Goal: Find specific page/section: Find specific page/section

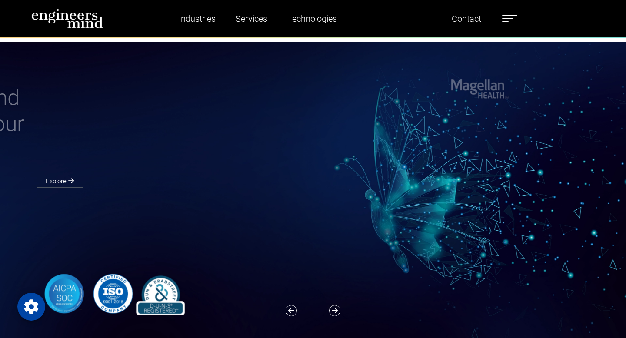
click at [509, 19] on span at bounding box center [507, 18] width 11 height 1
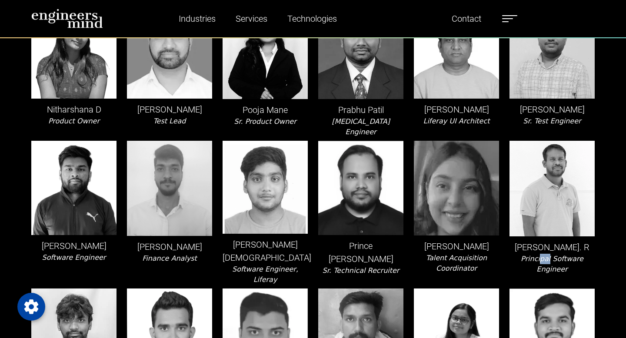
scroll to position [1221, 0]
